Goal: Task Accomplishment & Management: Use online tool/utility

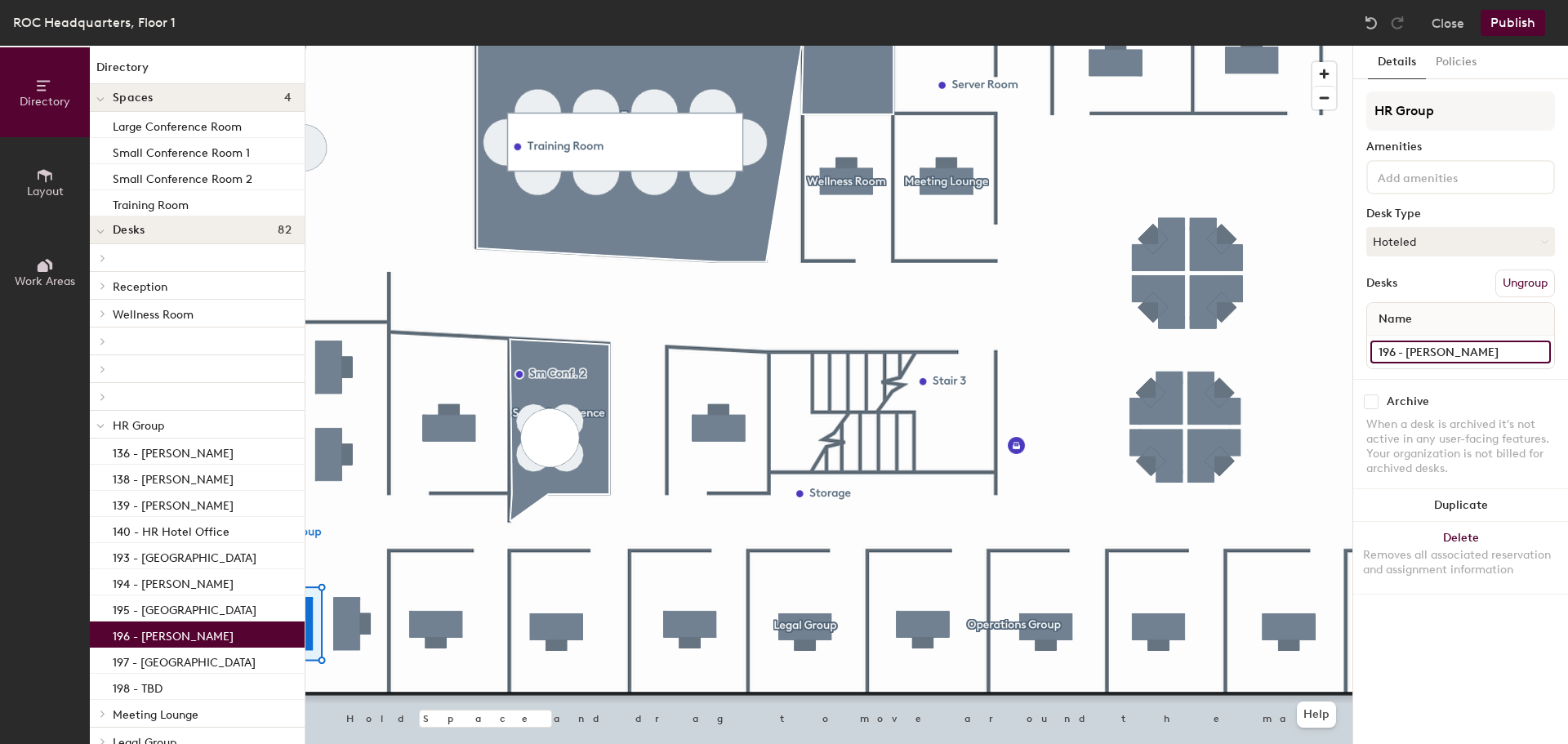
click at [1536, 356] on input "196 - [PERSON_NAME]" at bounding box center [1461, 351] width 181 height 23
click at [1506, 360] on input "196 - [PERSON_NAME]" at bounding box center [1461, 351] width 181 height 23
type input "196 - Hoteled"
click at [1536, 19] on button "Publish" at bounding box center [1513, 23] width 64 height 26
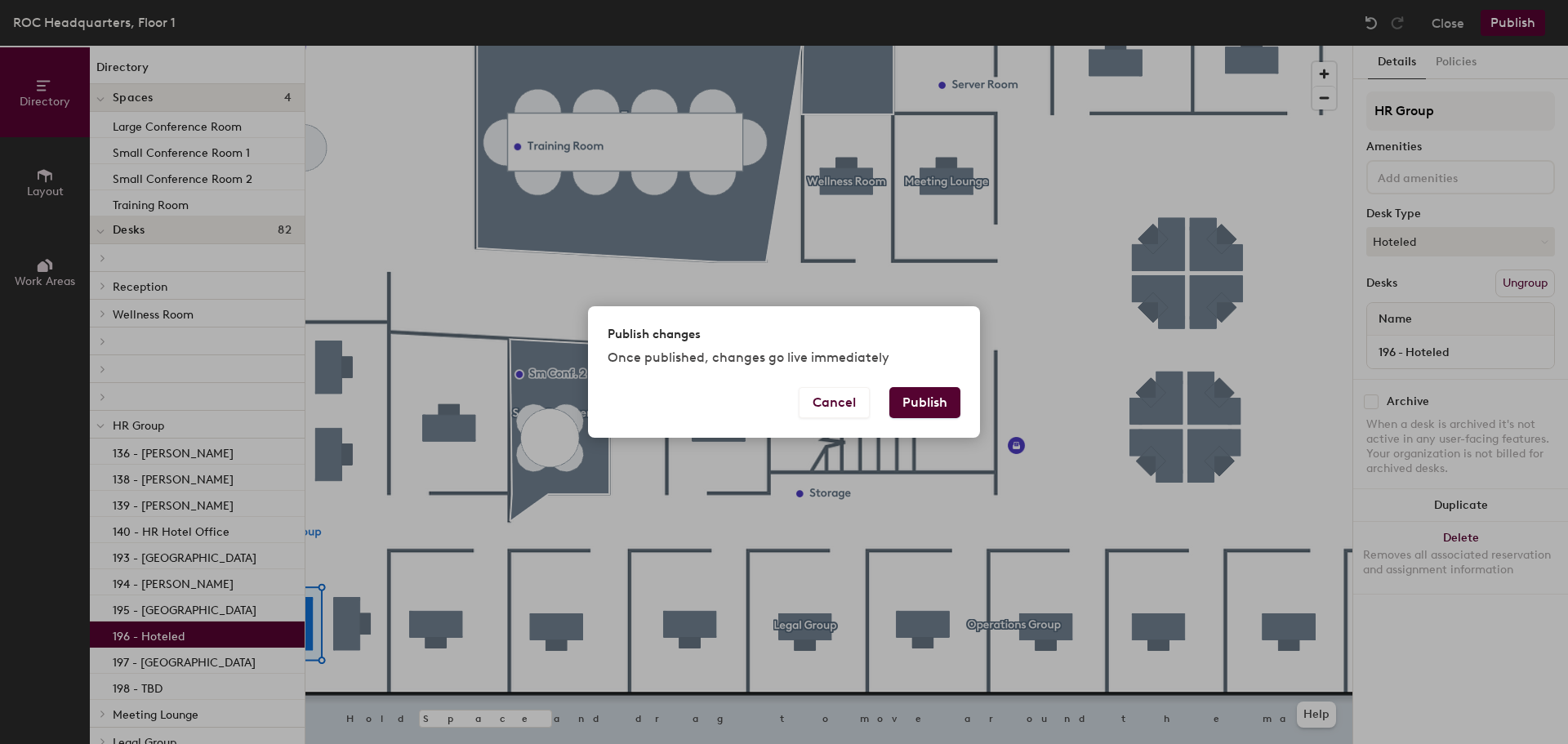
click at [918, 386] on div "Publish changes Once published, changes go live immediately" at bounding box center [784, 347] width 392 height 81
click at [914, 395] on button "Publish" at bounding box center [925, 402] width 71 height 31
